Goal: Transaction & Acquisition: Purchase product/service

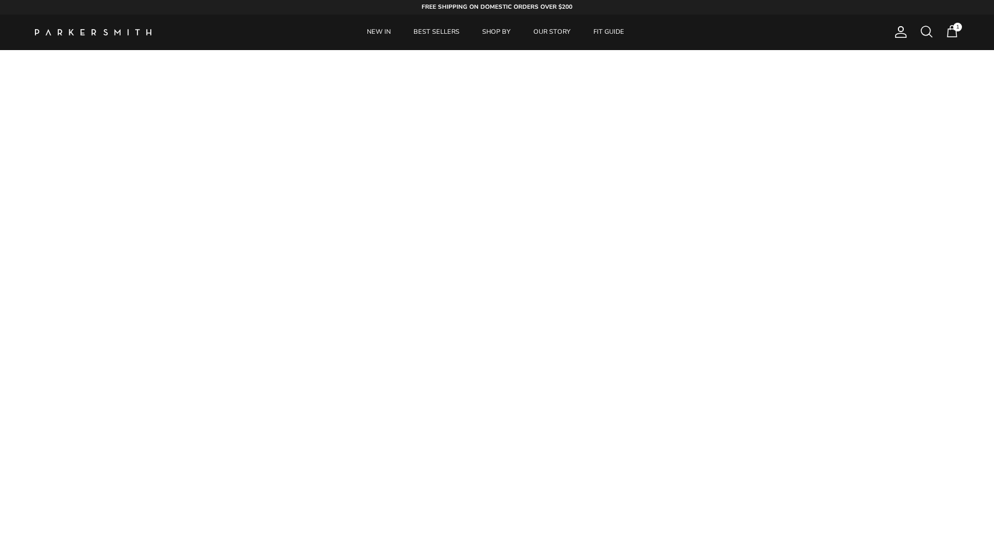
click at [929, 34] on span at bounding box center [927, 31] width 14 height 14
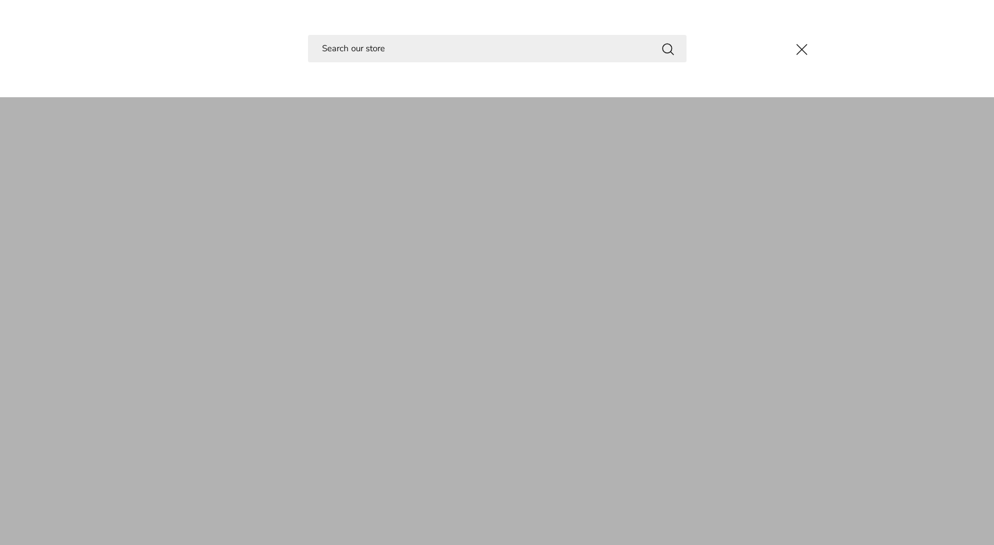
type input "o"
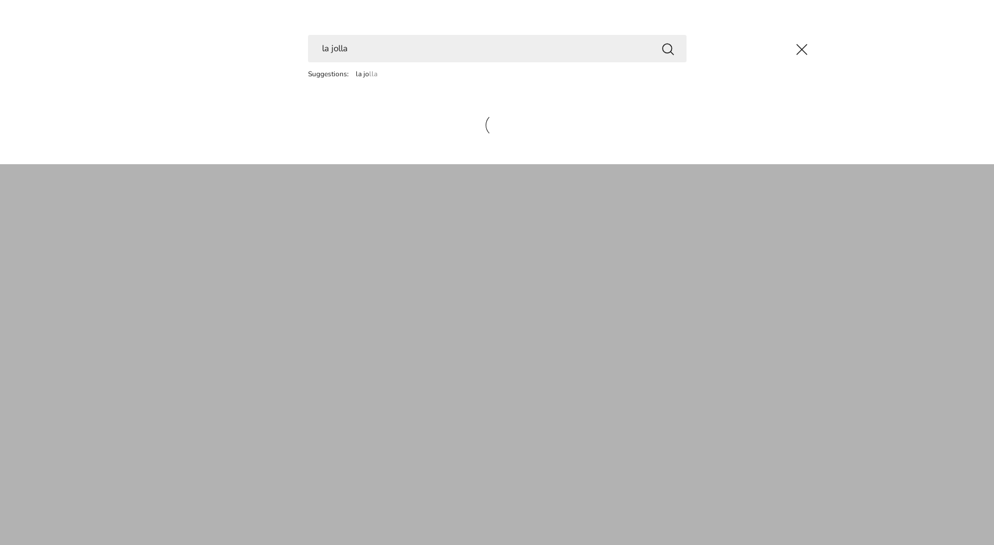
type input "la jolla"
click at [667, 48] on button "Search" at bounding box center [668, 48] width 14 height 15
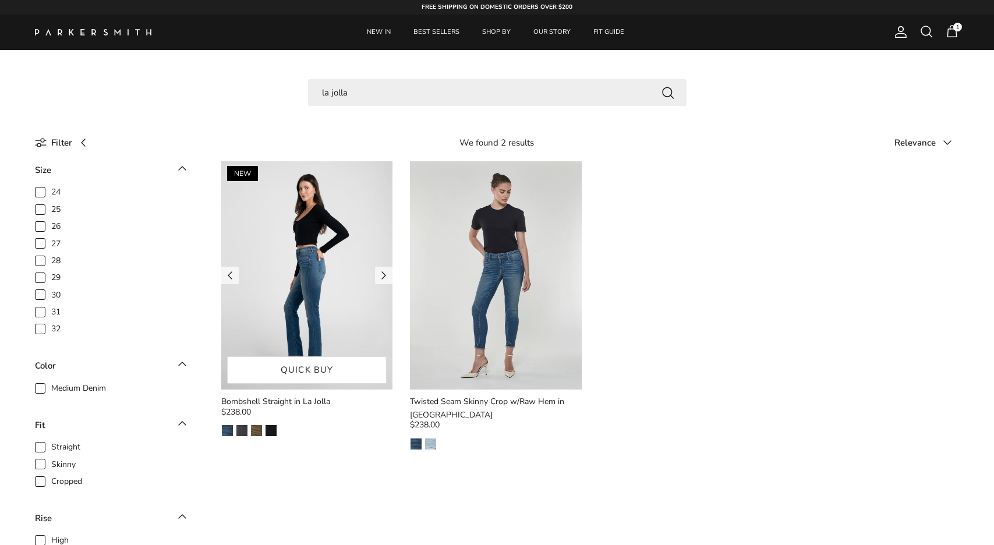
click at [340, 253] on img at bounding box center [306, 275] width 171 height 228
